Goal: Information Seeking & Learning: Learn about a topic

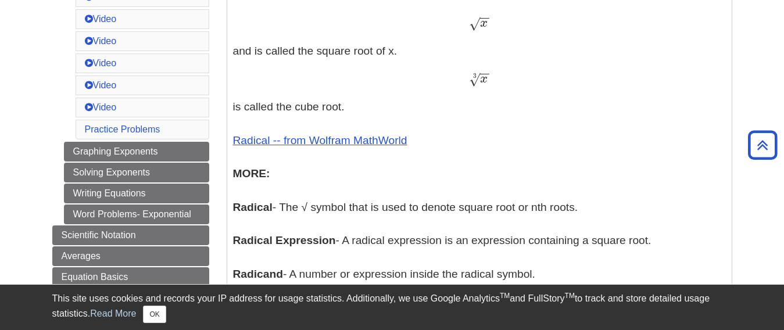
scroll to position [576, 0]
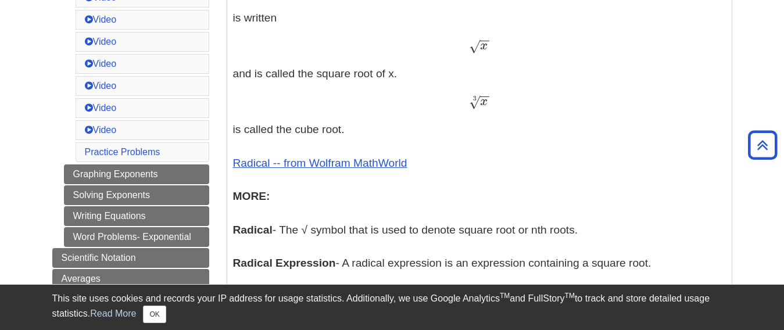
click at [467, 44] on div "x − − √ x" at bounding box center [479, 46] width 493 height 17
click at [475, 47] on span "√" at bounding box center [474, 46] width 11 height 16
copy span "√"
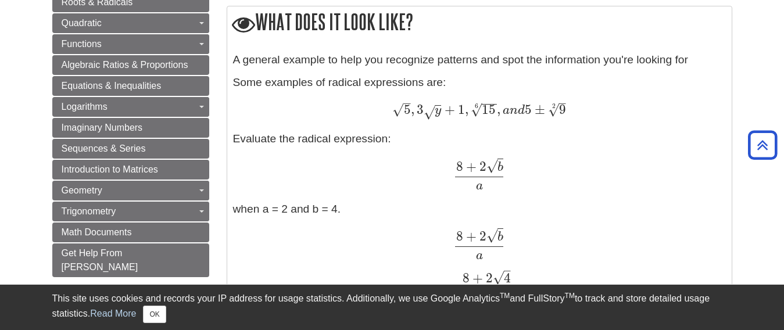
scroll to position [982, 0]
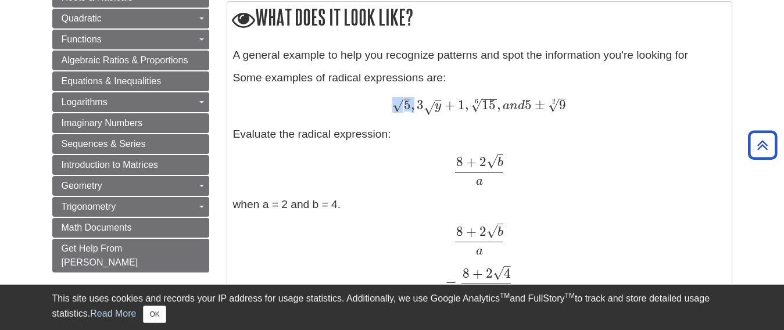
drag, startPoint x: 405, startPoint y: 103, endPoint x: 414, endPoint y: 105, distance: 9.5
click at [414, 105] on span "5 – √ , 3 y √ + 1 , 15 − − √ 6 , a n d 5 ± 9 – √ 2" at bounding box center [478, 104] width 173 height 15
copy span "5 – √ ,"
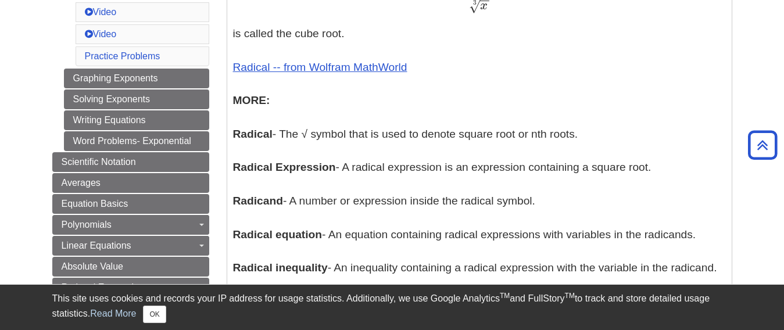
scroll to position [692, 0]
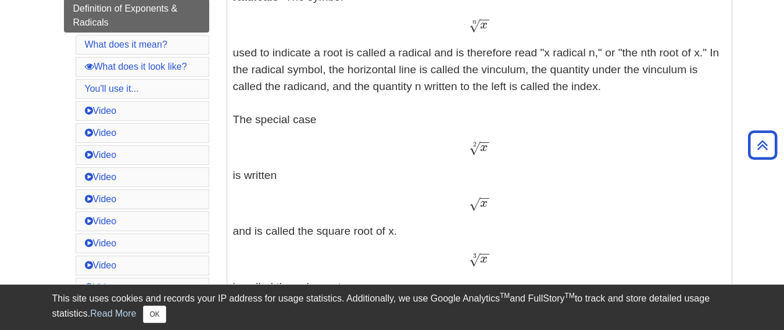
scroll to position [401, 0]
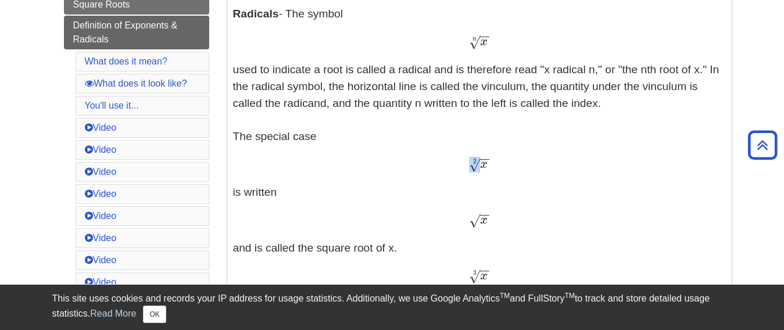
drag, startPoint x: 470, startPoint y: 170, endPoint x: 498, endPoint y: 166, distance: 28.2
click at [498, 166] on div "x − − √ 2 x 2" at bounding box center [479, 164] width 493 height 17
drag, startPoint x: 485, startPoint y: 162, endPoint x: 465, endPoint y: 147, distance: 25.8
click at [465, 147] on p "Exponents - An exponent is the power p in an expression of the form a p a p The…" at bounding box center [479, 223] width 493 height 647
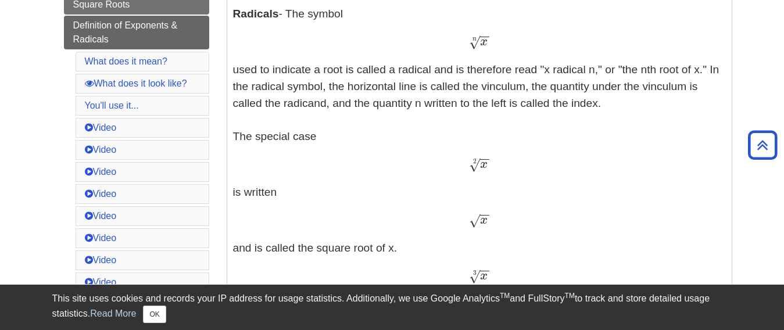
click at [495, 166] on div "x − − √ 2 x 2" at bounding box center [479, 164] width 493 height 17
drag, startPoint x: 491, startPoint y: 160, endPoint x: 485, endPoint y: 159, distance: 5.9
click at [485, 159] on div "x − − √ 2 x 2" at bounding box center [479, 164] width 493 height 17
copy span "− √ 2"
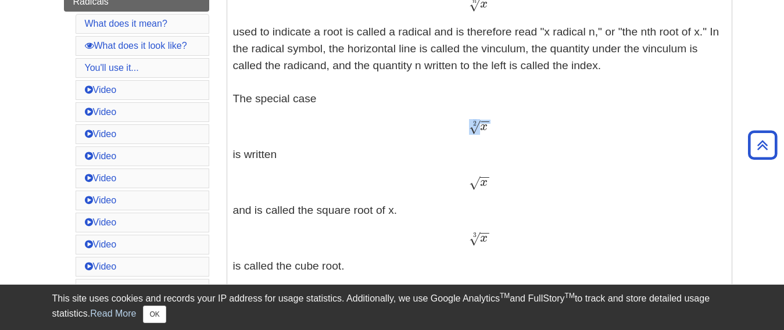
scroll to position [459, 0]
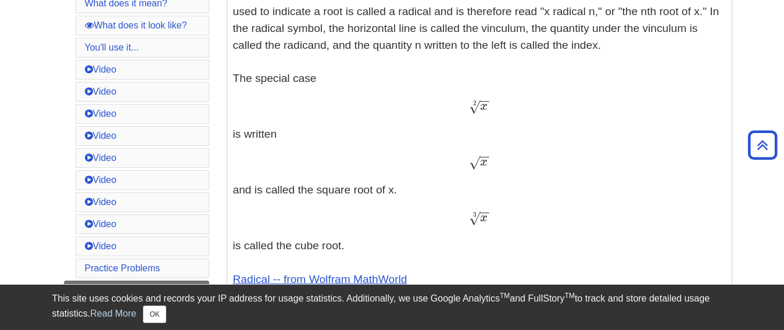
click at [477, 176] on p "Exponents - An exponent is the power p in an expression of the form a p a p The…" at bounding box center [479, 165] width 493 height 647
drag, startPoint x: 489, startPoint y: 158, endPoint x: 471, endPoint y: 153, distance: 18.6
click at [471, 153] on p "Exponents - An exponent is the power p in an expression of the form a p a p The…" at bounding box center [479, 165] width 493 height 647
click at [496, 159] on div "x − − √ x" at bounding box center [479, 162] width 493 height 17
drag, startPoint x: 491, startPoint y: 158, endPoint x: 496, endPoint y: 149, distance: 10.2
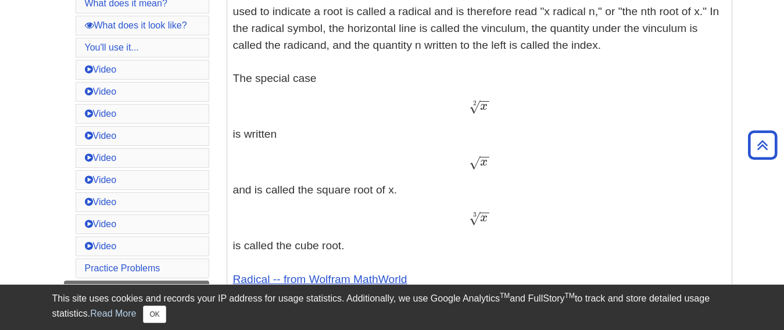
click at [496, 149] on p "Exponents - An exponent is the power p in an expression of the form a p a p The…" at bounding box center [479, 165] width 493 height 647
drag, startPoint x: 487, startPoint y: 156, endPoint x: 476, endPoint y: 153, distance: 11.3
click at [476, 153] on p "Exponents - An exponent is the power p in an expression of the form a p a p The…" at bounding box center [479, 165] width 493 height 647
click at [481, 214] on span "−" at bounding box center [485, 191] width 10 height 57
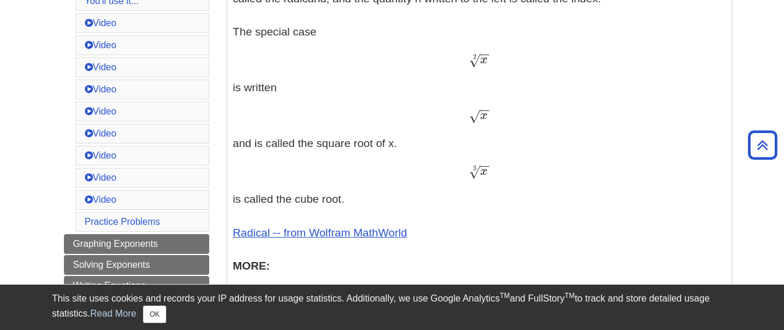
scroll to position [634, 0]
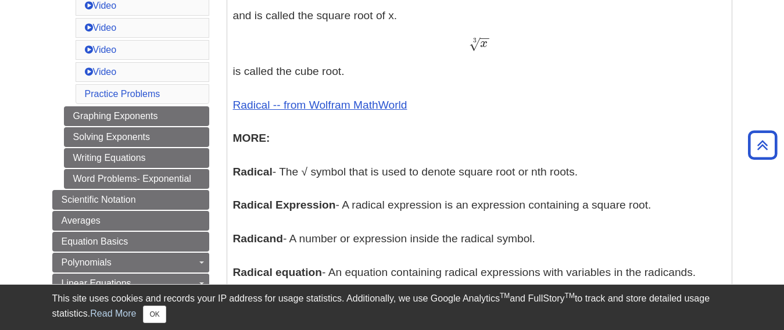
drag, startPoint x: 488, startPoint y: 38, endPoint x: 467, endPoint y: 58, distance: 28.4
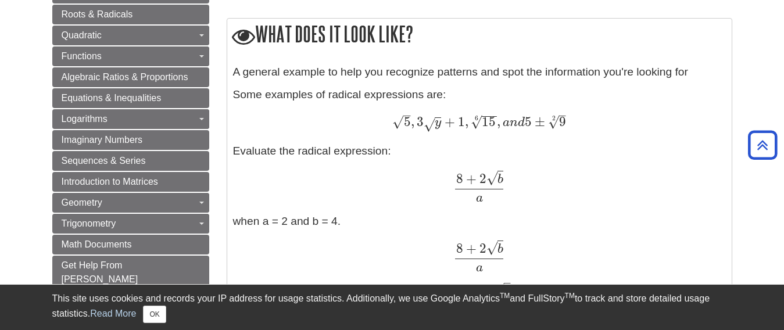
scroll to position [982, 0]
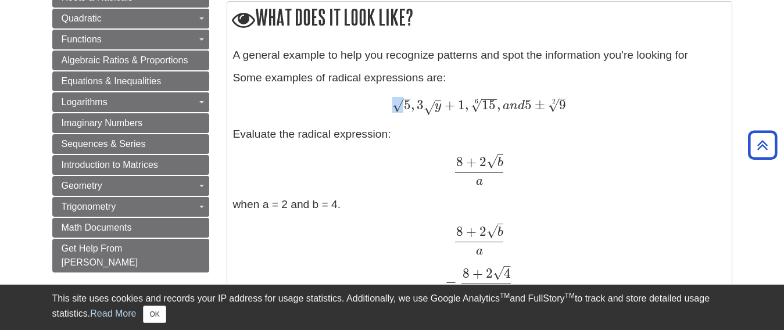
drag, startPoint x: 394, startPoint y: 107, endPoint x: 401, endPoint y: 97, distance: 12.1
click at [401, 97] on span "√" at bounding box center [397, 105] width 11 height 16
drag, startPoint x: 424, startPoint y: 107, endPoint x: 435, endPoint y: 94, distance: 16.9
click at [435, 94] on div "A general example to help you recognize patterns and spot the information you'r…" at bounding box center [479, 231] width 493 height 369
click at [464, 117] on div "A general example to help you recognize patterns and spot the information you'r…" at bounding box center [479, 231] width 493 height 369
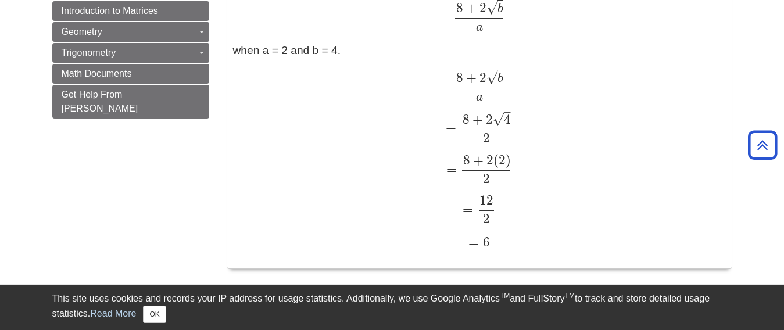
scroll to position [1157, 0]
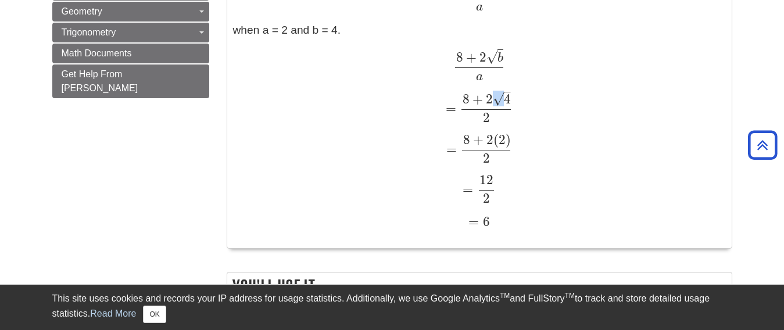
drag, startPoint x: 495, startPoint y: 102, endPoint x: 509, endPoint y: 92, distance: 17.1
click at [509, 103] on span "4 – √" at bounding box center [502, 103] width 18 height 0
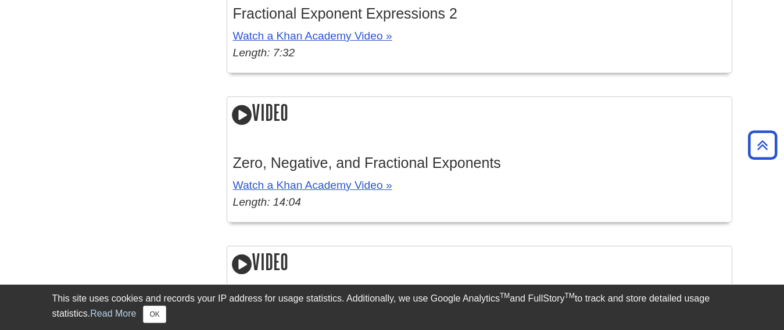
scroll to position [2320, 0]
